Goal: Task Accomplishment & Management: Manage account settings

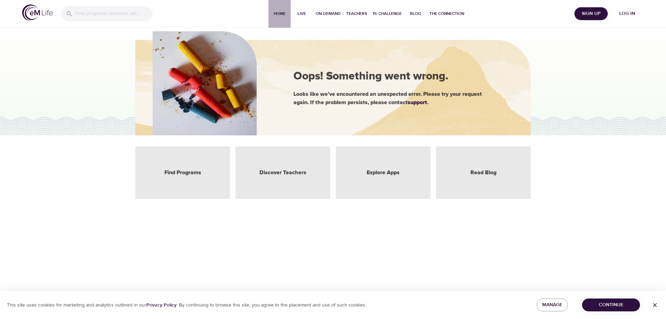
click at [276, 13] on span "Home" at bounding box center [279, 13] width 17 height 7
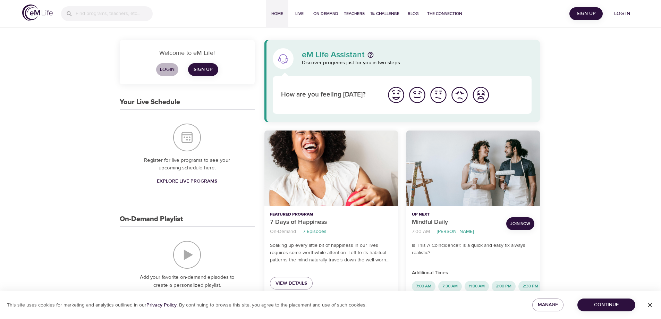
click at [161, 70] on span "Login" at bounding box center [167, 69] width 17 height 9
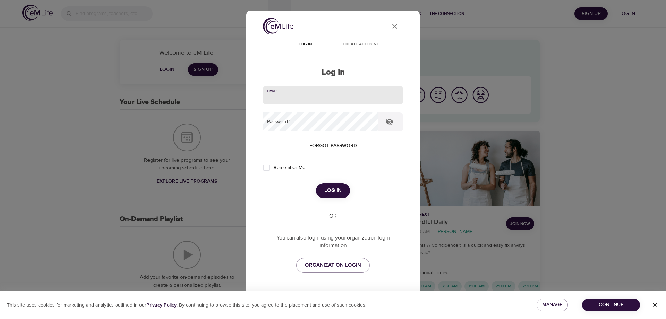
click at [279, 95] on input "email" at bounding box center [333, 95] width 140 height 19
type input "[EMAIL_ADDRESS][DOMAIN_NAME]"
click at [316, 183] on button "Log in" at bounding box center [333, 190] width 34 height 15
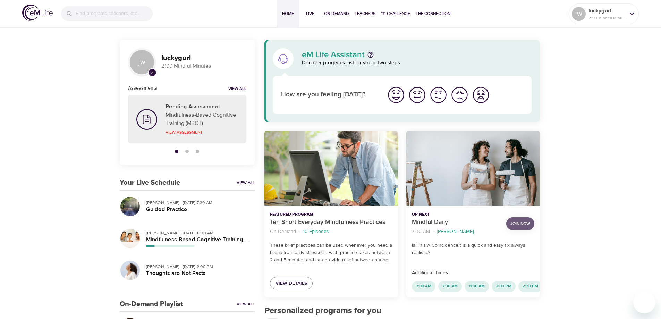
click at [523, 223] on span "Join Now" at bounding box center [520, 223] width 20 height 7
